Goal: Information Seeking & Learning: Learn about a topic

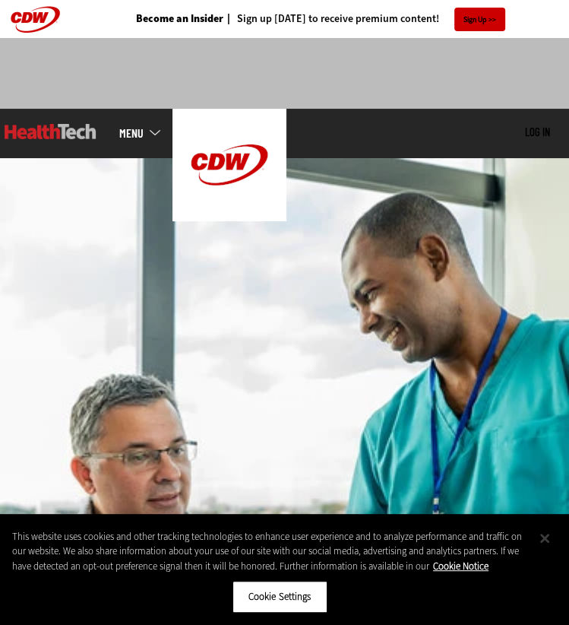
click at [545, 547] on button "Close" at bounding box center [544, 537] width 33 height 33
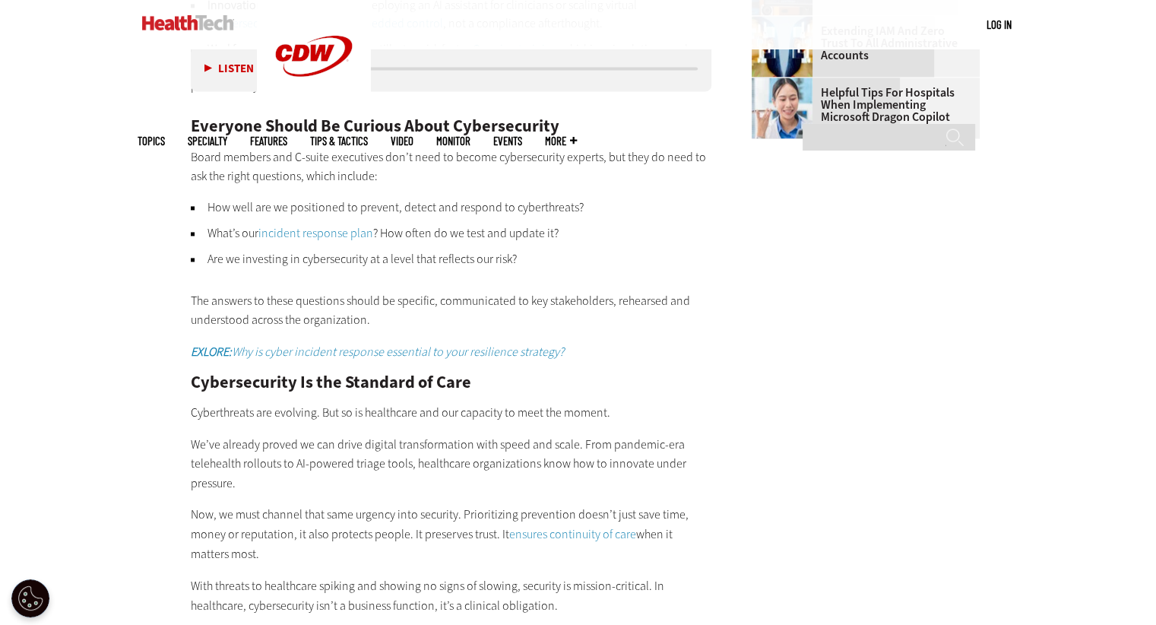
scroll to position [2888, 0]
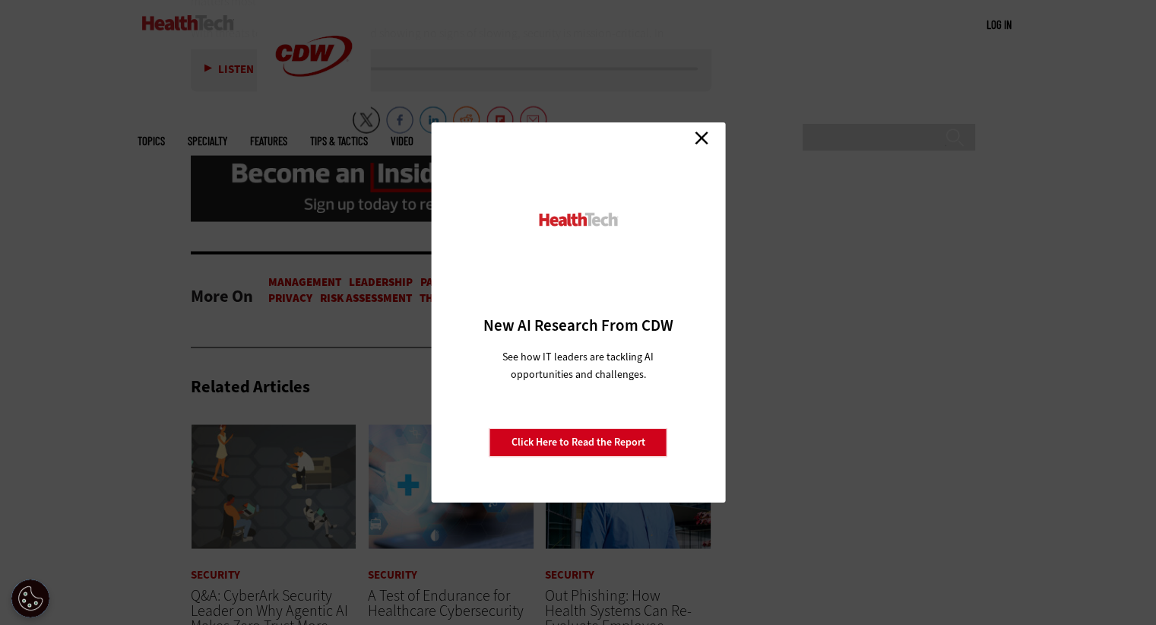
click at [569, 137] on link "Close" at bounding box center [701, 137] width 23 height 23
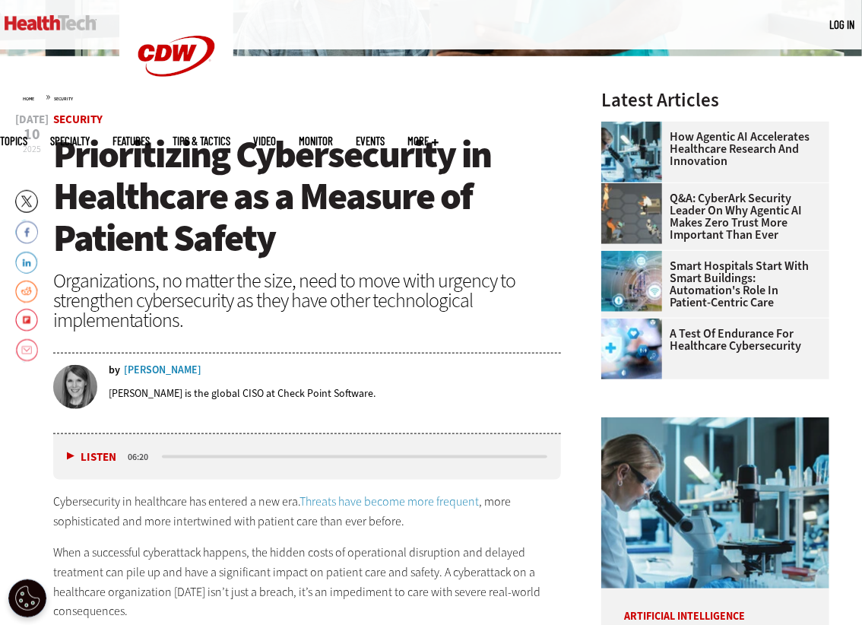
scroll to position [304, 0]
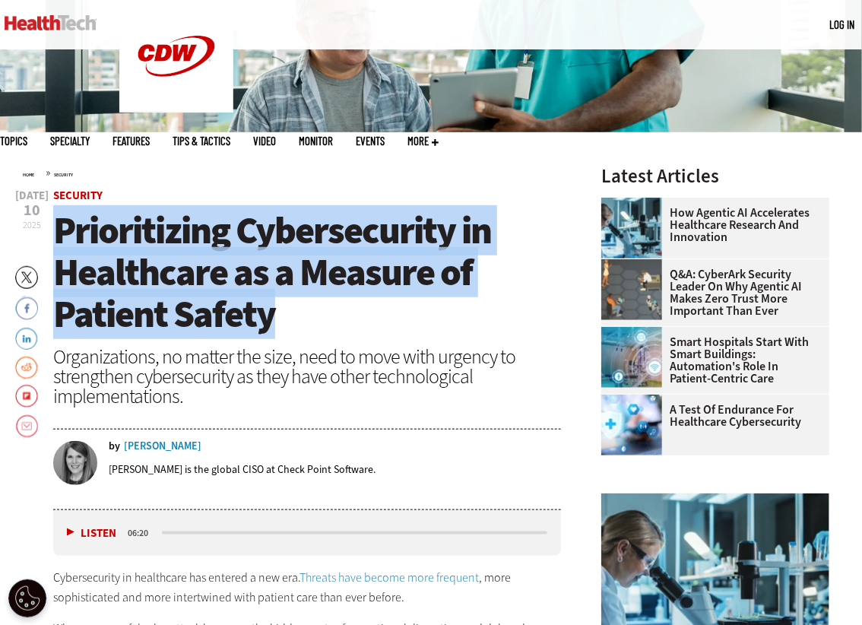
drag, startPoint x: 246, startPoint y: 314, endPoint x: 0, endPoint y: 230, distance: 260.1
copy span "Prioritizing Cybersecurity in Healthcare as a Measure of Patient Safety"
click at [394, 318] on h1 "Prioritizing Cybersecurity in Healthcare as a Measure of Patient Safety" at bounding box center [307, 272] width 508 height 125
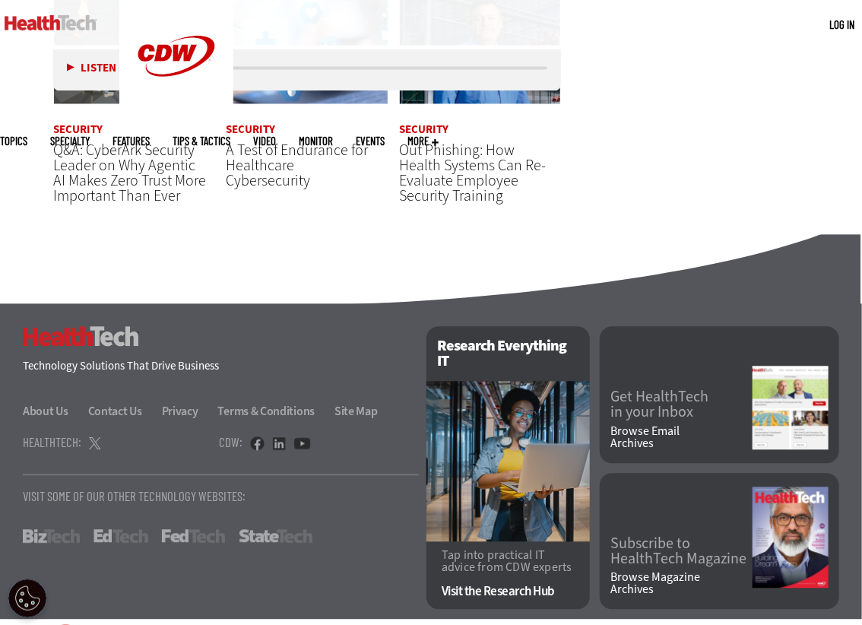
scroll to position [3226, 0]
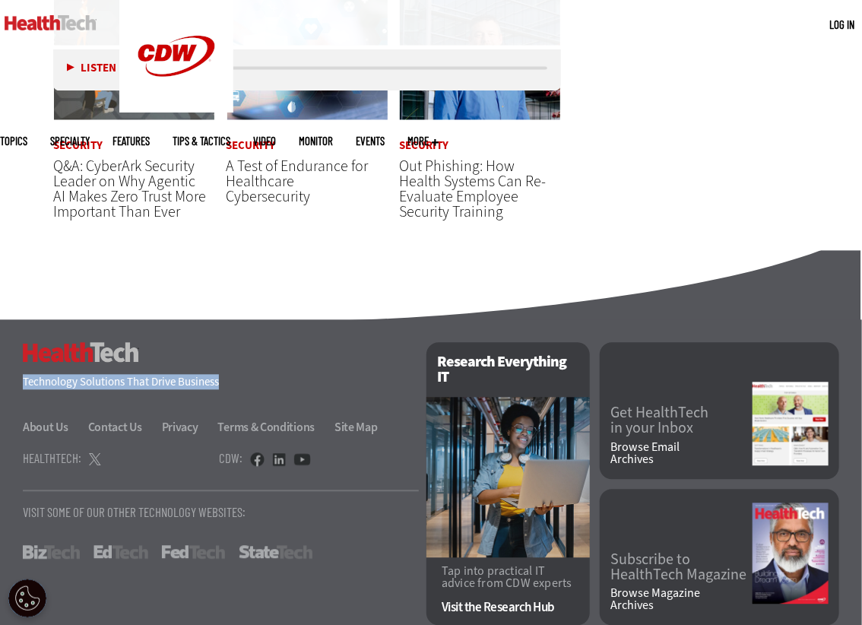
drag, startPoint x: 228, startPoint y: 400, endPoint x: 17, endPoint y: 367, distance: 213.1
click at [17, 367] on div "HealthTech Technology Solutions That Drive Business About Us Contact Us Privacy…" at bounding box center [431, 477] width 862 height 315
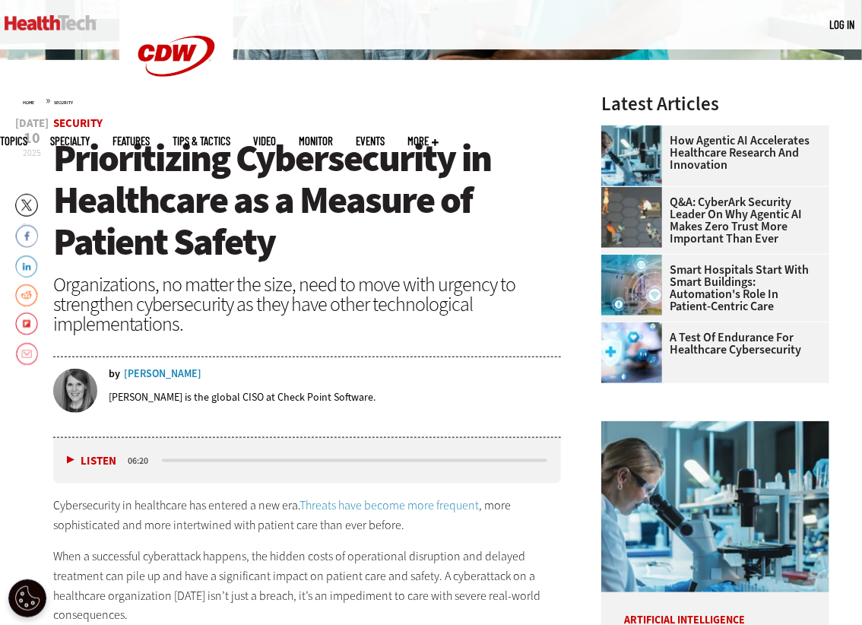
scroll to position [296, 0]
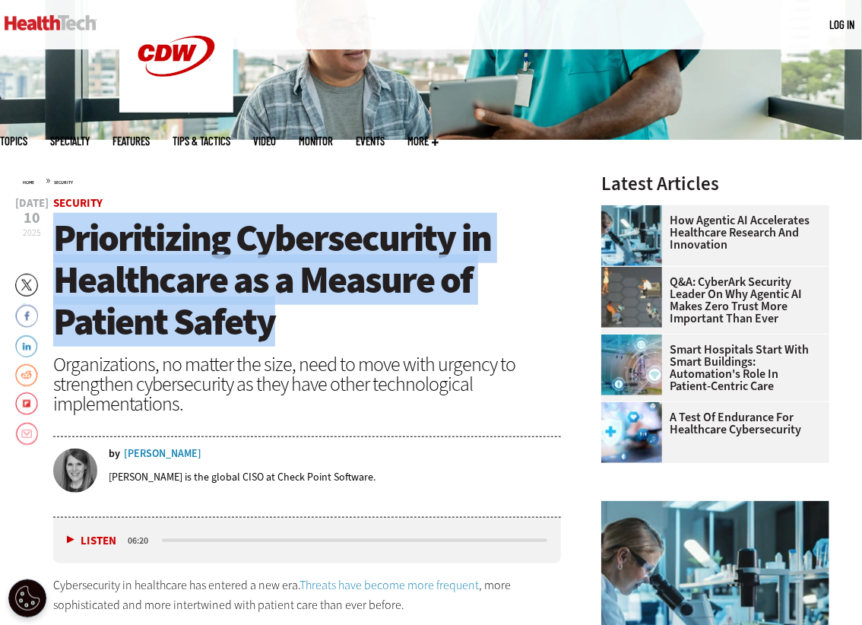
drag, startPoint x: 278, startPoint y: 322, endPoint x: 58, endPoint y: 249, distance: 232.2
click at [58, 249] on h1 "Prioritizing Cybersecurity in Healthcare as a Measure of Patient Safety" at bounding box center [307, 279] width 508 height 125
copy span "Prioritizing Cybersecurity in Healthcare as a Measure of Patient Safety"
